Goal: Information Seeking & Learning: Learn about a topic

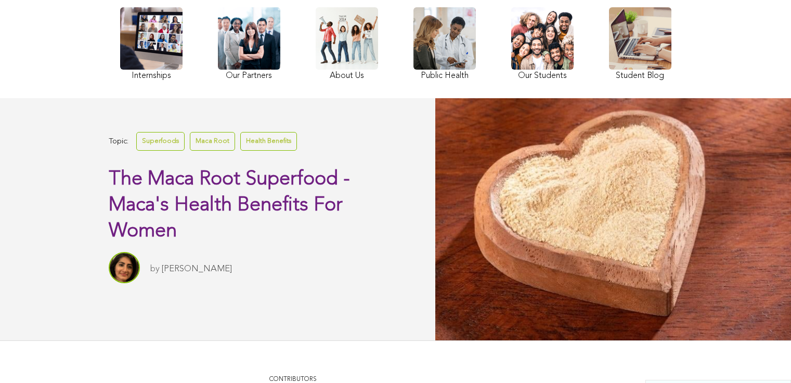
scroll to position [123, 0]
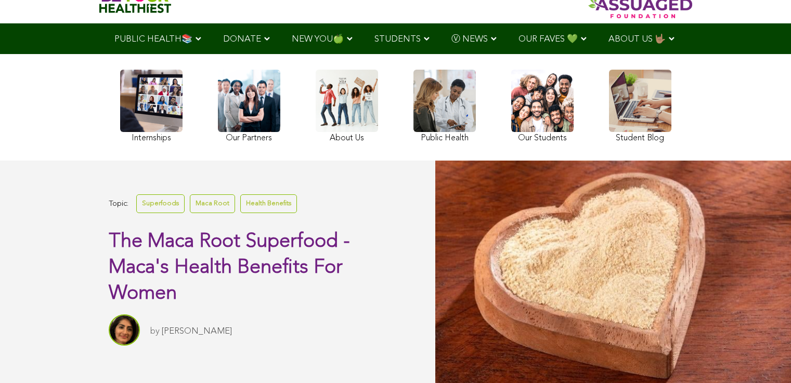
click at [316, 113] on link at bounding box center [347, 108] width 62 height 76
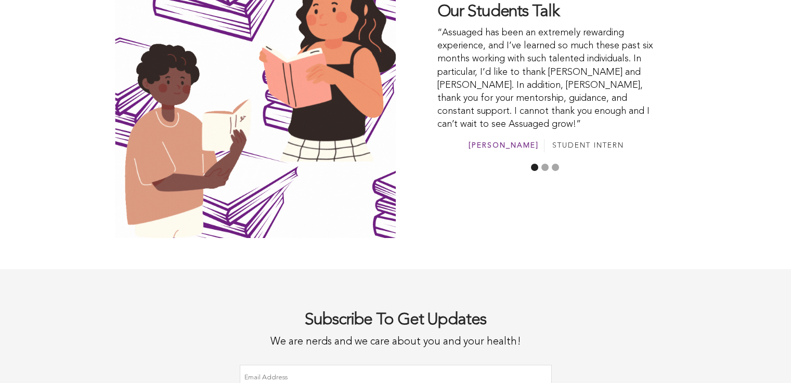
scroll to position [2970, 0]
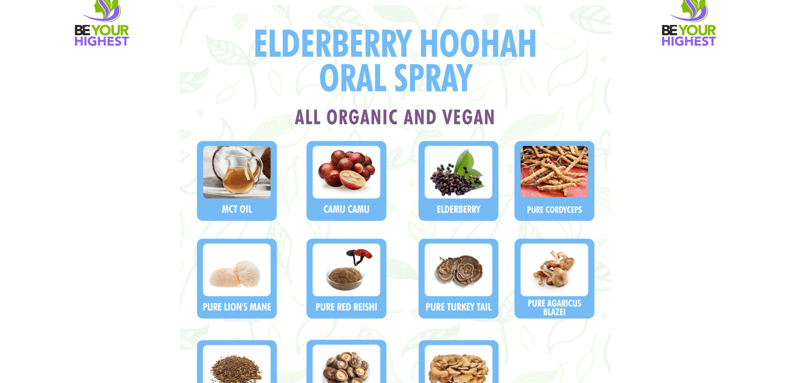
scroll to position [1049, 0]
